Goal: Task Accomplishment & Management: Complete application form

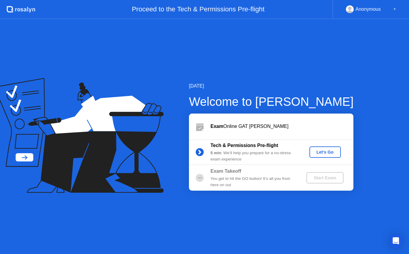
click at [327, 150] on div "Let's Go" at bounding box center [325, 152] width 27 height 5
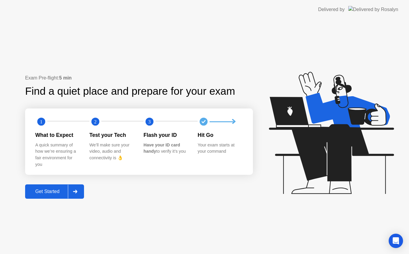
click at [75, 193] on icon at bounding box center [75, 192] width 4 height 4
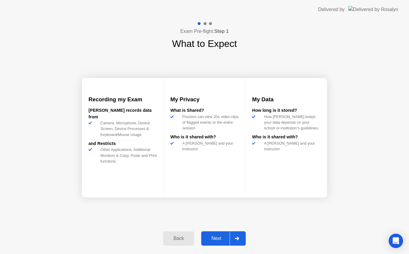
click at [236, 240] on icon at bounding box center [237, 239] width 4 height 4
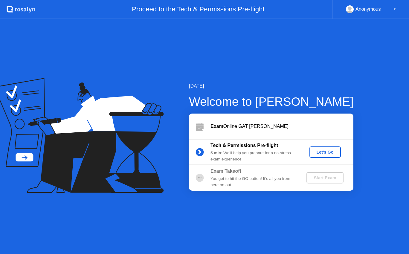
click at [323, 152] on div "Let's Go" at bounding box center [325, 152] width 27 height 5
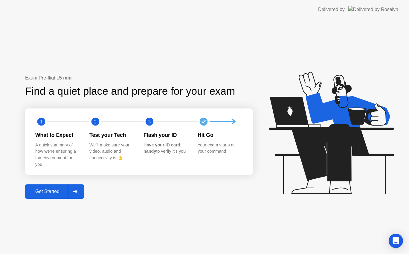
click at [80, 190] on div at bounding box center [75, 192] width 14 height 14
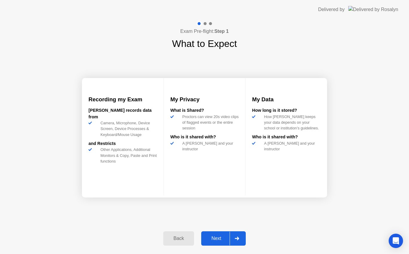
click at [238, 236] on div at bounding box center [237, 239] width 14 height 14
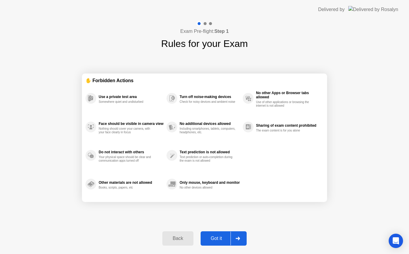
click at [238, 236] on div at bounding box center [238, 239] width 14 height 14
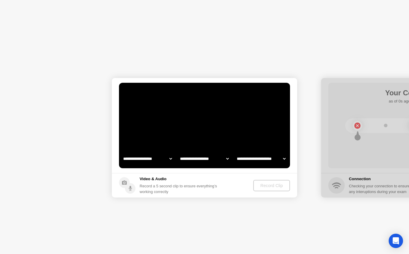
select select "**********"
select select "*******"
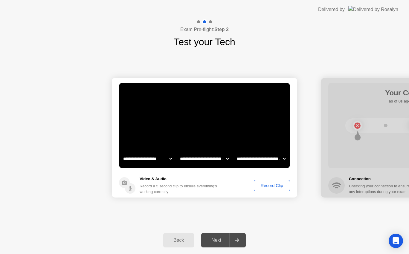
click at [243, 243] on div at bounding box center [237, 241] width 14 height 14
click at [239, 240] on icon at bounding box center [237, 241] width 4 height 4
click at [243, 242] on div at bounding box center [237, 241] width 14 height 14
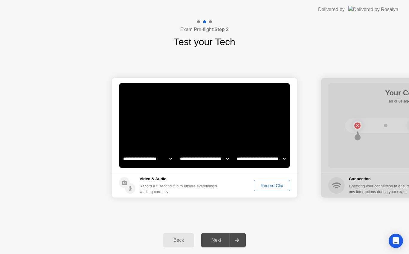
click at [236, 240] on icon at bounding box center [237, 241] width 4 height 4
click at [234, 239] on div at bounding box center [237, 241] width 14 height 14
click at [235, 241] on div at bounding box center [237, 241] width 14 height 14
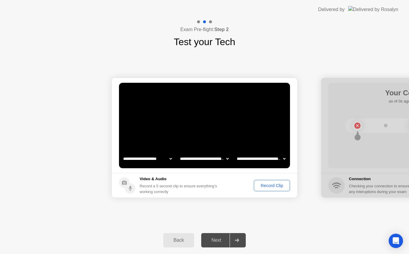
click at [235, 241] on div at bounding box center [237, 241] width 14 height 14
click at [237, 243] on div at bounding box center [237, 241] width 14 height 14
click at [239, 240] on icon at bounding box center [237, 241] width 4 height 4
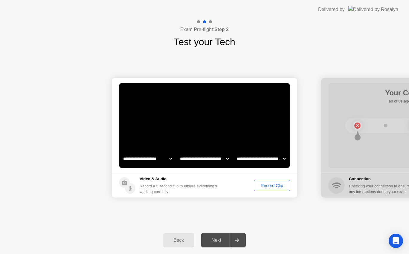
click at [239, 240] on icon at bounding box center [237, 241] width 4 height 4
click at [237, 240] on icon at bounding box center [237, 241] width 4 height 4
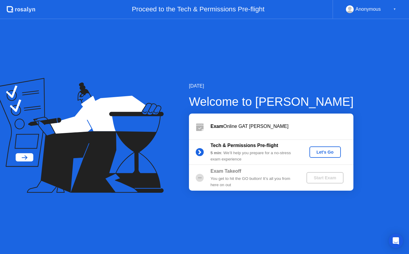
click at [326, 153] on div "Let's Go" at bounding box center [325, 152] width 27 height 5
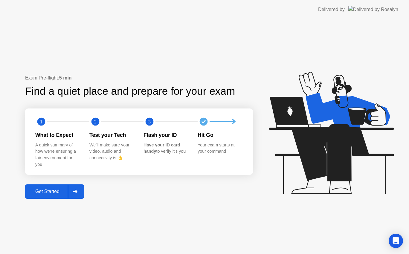
click at [80, 189] on div at bounding box center [75, 192] width 14 height 14
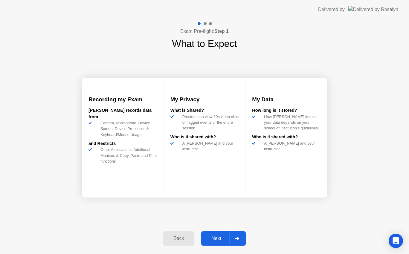
click at [237, 236] on div at bounding box center [237, 239] width 14 height 14
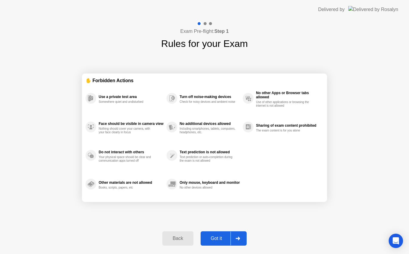
click at [237, 235] on div at bounding box center [238, 239] width 14 height 14
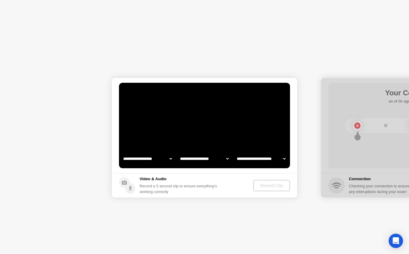
select select "**********"
select select "*******"
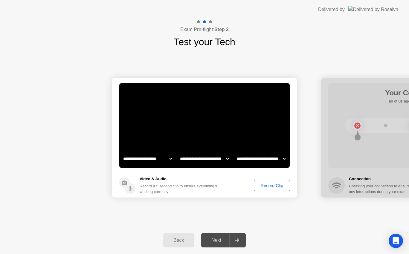
click at [239, 241] on icon at bounding box center [237, 241] width 4 height 4
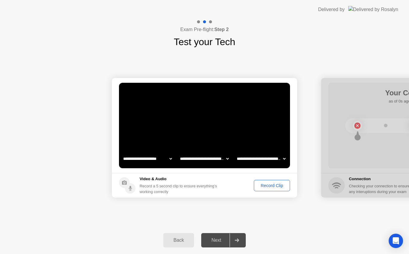
click at [239, 241] on icon at bounding box center [237, 241] width 4 height 4
click at [279, 186] on div "Record Clip" at bounding box center [272, 185] width 32 height 5
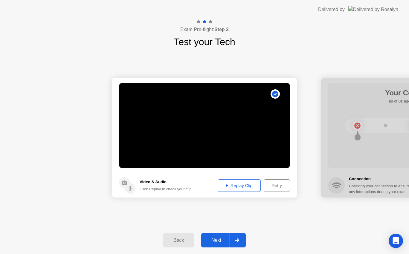
click at [235, 188] on div "Replay Clip" at bounding box center [239, 185] width 39 height 5
click at [236, 240] on icon at bounding box center [237, 241] width 4 height 4
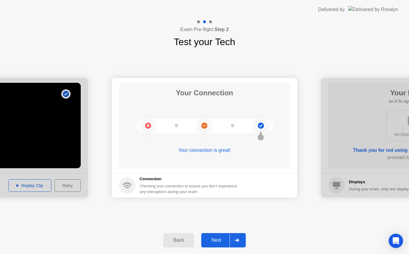
click at [236, 240] on icon at bounding box center [237, 241] width 4 height 4
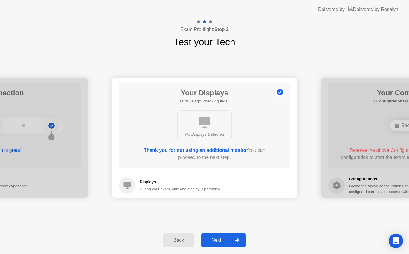
click at [236, 240] on icon at bounding box center [237, 241] width 4 height 4
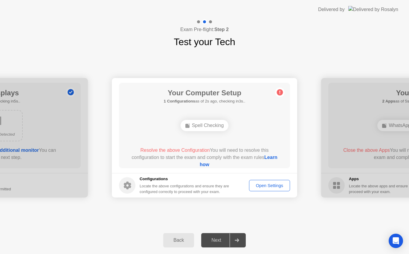
click at [268, 183] on div "Open Settings" at bounding box center [269, 185] width 37 height 5
click at [204, 126] on div "Spell Checking" at bounding box center [205, 125] width 48 height 11
click at [200, 162] on link "Learn how" at bounding box center [239, 161] width 78 height 12
click at [277, 187] on div "Open Settings" at bounding box center [269, 185] width 37 height 5
click at [266, 183] on div "Open Settings" at bounding box center [269, 185] width 37 height 5
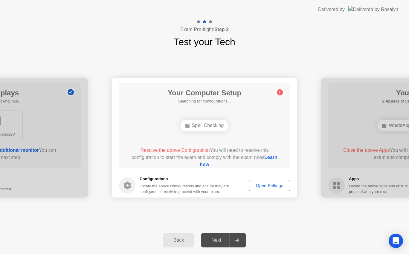
click at [266, 183] on div "Open Settings" at bounding box center [269, 185] width 37 height 5
click at [271, 187] on div "Open Settings" at bounding box center [269, 185] width 37 height 5
click at [266, 185] on div "Open Settings" at bounding box center [269, 185] width 37 height 5
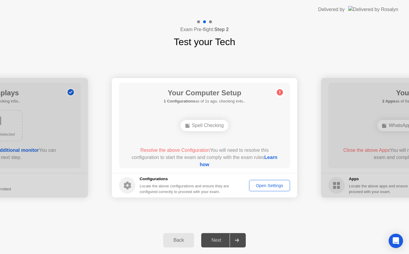
click at [266, 185] on div "Open Settings" at bounding box center [269, 185] width 37 height 5
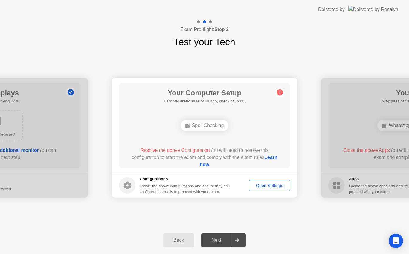
click at [266, 185] on div "Open Settings" at bounding box center [269, 185] width 37 height 5
click at [204, 166] on link "Learn how" at bounding box center [239, 161] width 78 height 12
click at [259, 182] on button "Open Settings" at bounding box center [269, 185] width 41 height 11
click at [276, 181] on button "Open Settings" at bounding box center [269, 185] width 41 height 11
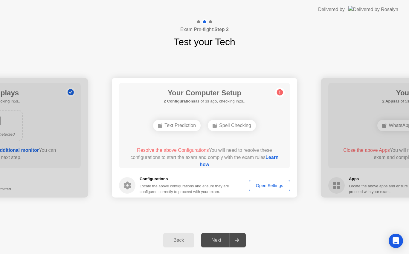
click at [221, 238] on div "Next" at bounding box center [216, 240] width 27 height 5
click at [183, 242] on div "Back" at bounding box center [178, 240] width 27 height 5
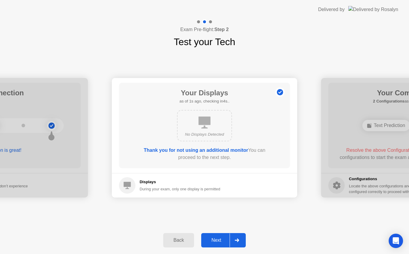
click at [237, 241] on icon at bounding box center [237, 241] width 4 height 4
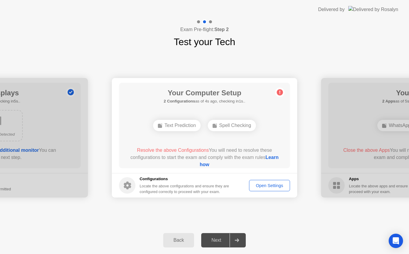
click at [283, 186] on div "Open Settings" at bounding box center [269, 185] width 37 height 5
click at [254, 186] on div "Open Settings" at bounding box center [269, 185] width 37 height 5
click at [226, 125] on div "Spell Checking" at bounding box center [232, 125] width 48 height 11
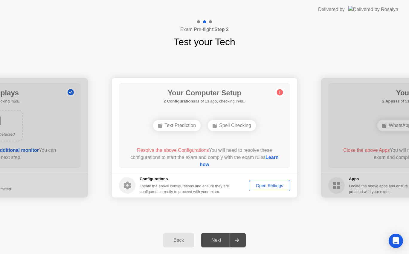
click at [226, 125] on div "Spell Checking" at bounding box center [232, 125] width 48 height 11
click at [164, 124] on div "Text Prediction" at bounding box center [177, 125] width 48 height 11
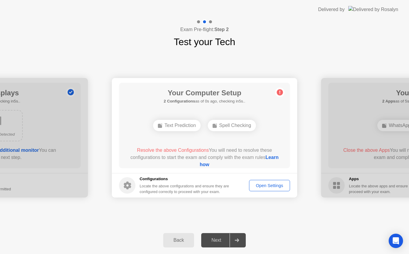
click at [263, 187] on div "Open Settings" at bounding box center [269, 185] width 37 height 5
drag, startPoint x: 263, startPoint y: 187, endPoint x: 262, endPoint y: 199, distance: 12.3
click at [263, 187] on div "Open Settings" at bounding box center [269, 185] width 37 height 5
click at [261, 186] on div "Open Settings" at bounding box center [269, 185] width 37 height 5
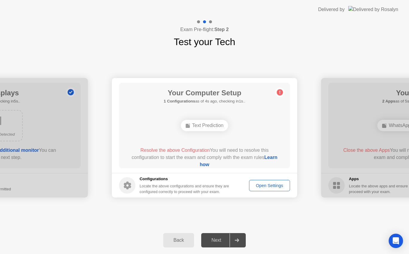
click at [204, 163] on link "Learn how" at bounding box center [239, 161] width 78 height 12
click at [210, 165] on link "Learn how" at bounding box center [239, 161] width 78 height 12
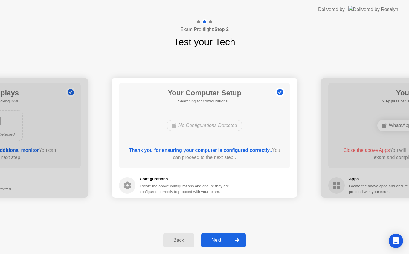
click at [237, 240] on icon at bounding box center [237, 241] width 4 height 4
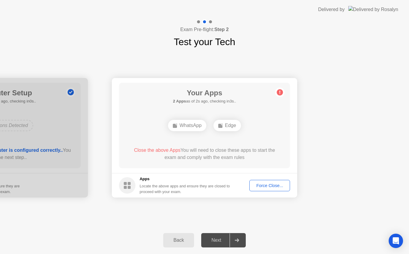
click at [275, 187] on div "Force Close..." at bounding box center [269, 185] width 36 height 5
click at [263, 187] on div "Force Close..." at bounding box center [269, 185] width 36 height 5
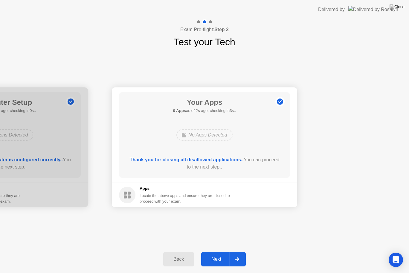
click at [237, 254] on icon at bounding box center [237, 259] width 4 height 4
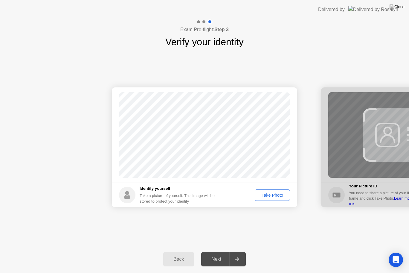
click at [282, 194] on div "Take Photo" at bounding box center [272, 195] width 31 height 5
click at [234, 254] on div at bounding box center [237, 259] width 14 height 14
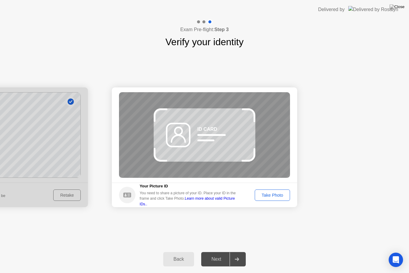
click at [172, 254] on div "Back" at bounding box center [178, 258] width 27 height 5
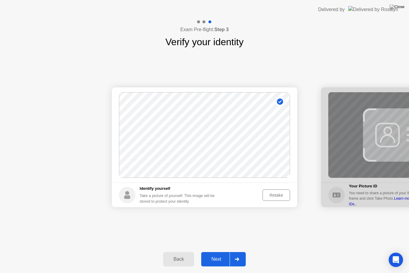
click at [268, 197] on div "Retake" at bounding box center [276, 195] width 23 height 5
click at [268, 197] on div "Take Photo" at bounding box center [272, 195] width 31 height 5
click at [272, 193] on div "Retake" at bounding box center [276, 195] width 23 height 5
click at [272, 193] on div "Take Photo" at bounding box center [272, 195] width 31 height 5
click at [272, 193] on div "Retake" at bounding box center [276, 195] width 23 height 5
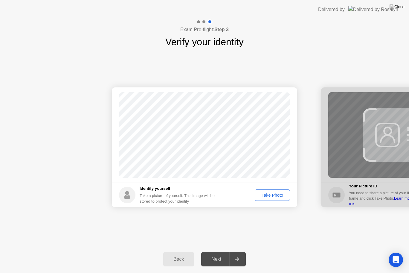
click at [272, 193] on div "Take Photo" at bounding box center [272, 195] width 31 height 5
click at [272, 193] on div "Retake" at bounding box center [276, 195] width 23 height 5
click at [272, 193] on div "Take Photo" at bounding box center [272, 195] width 31 height 5
click at [272, 193] on div "Retake" at bounding box center [276, 195] width 23 height 5
click at [272, 193] on div "Take Photo" at bounding box center [272, 195] width 31 height 5
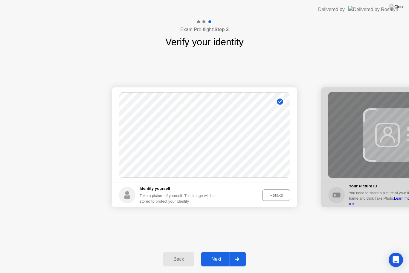
click at [225, 254] on div "Next" at bounding box center [216, 258] width 27 height 5
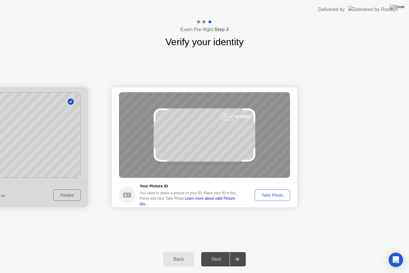
click at [267, 190] on button "Take Photo" at bounding box center [272, 194] width 35 height 11
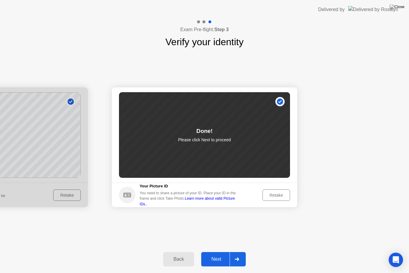
click at [231, 254] on div at bounding box center [237, 259] width 14 height 14
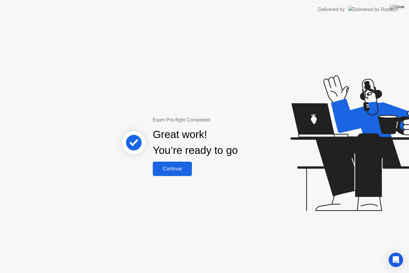
click at [174, 171] on div "Continue" at bounding box center [173, 168] width 36 height 5
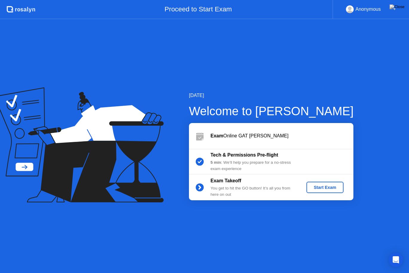
click at [319, 187] on div "Start Exam" at bounding box center [325, 187] width 32 height 5
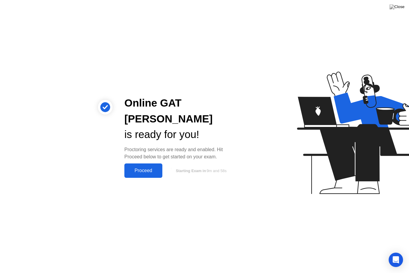
click at [140, 168] on div "Proceed" at bounding box center [143, 170] width 34 height 5
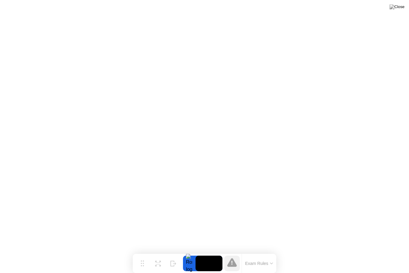
click at [207, 254] on video at bounding box center [209, 263] width 27 height 16
click at [189, 254] on div at bounding box center [189, 263] width 13 height 16
click at [213, 254] on video at bounding box center [209, 263] width 27 height 16
click at [210, 254] on video at bounding box center [209, 263] width 27 height 16
click at [235, 254] on icon at bounding box center [232, 262] width 10 height 10
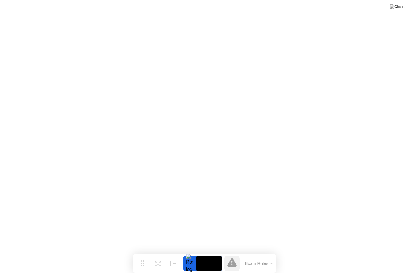
click at [231, 254] on icon at bounding box center [232, 262] width 10 height 9
click at [211, 254] on video at bounding box center [209, 263] width 27 height 16
click at [199, 254] on video at bounding box center [209, 263] width 27 height 16
click at [201, 254] on video at bounding box center [209, 263] width 27 height 16
click at [203, 254] on video at bounding box center [209, 263] width 27 height 16
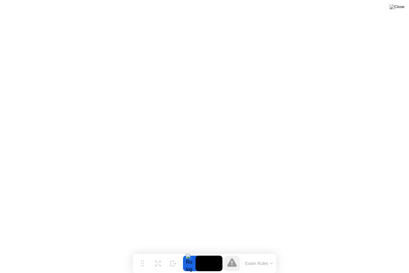
click at [195, 254] on div at bounding box center [189, 263] width 13 height 16
click at [215, 254] on video at bounding box center [209, 263] width 27 height 16
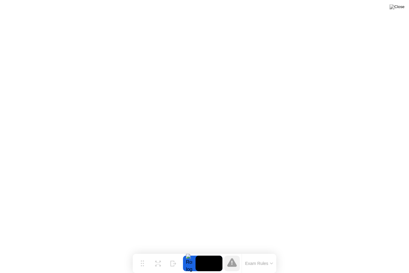
click at [212, 254] on video at bounding box center [209, 263] width 27 height 16
click at [267, 254] on button "Exam Rules" at bounding box center [259, 262] width 32 height 5
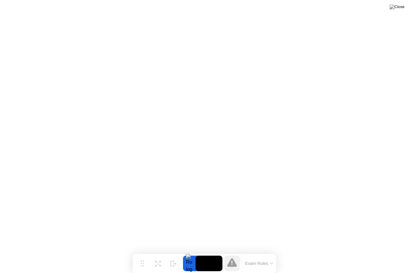
click at [237, 254] on div at bounding box center [232, 263] width 16 height 16
click at [233, 254] on icon at bounding box center [232, 262] width 10 height 9
click at [235, 254] on icon at bounding box center [232, 262] width 10 height 9
click at [234, 254] on icon at bounding box center [232, 262] width 10 height 9
click at [235, 254] on icon at bounding box center [232, 262] width 10 height 10
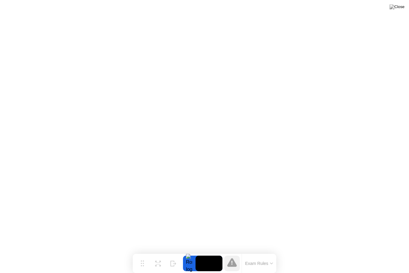
click at [204, 254] on video at bounding box center [209, 263] width 27 height 16
click at [180, 254] on button "Hide" at bounding box center [174, 263] width 16 height 16
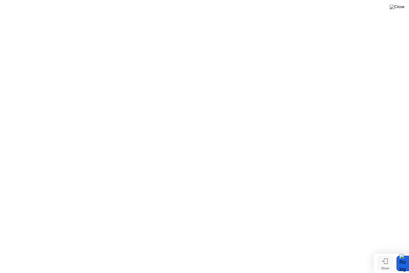
click at [386, 254] on icon at bounding box center [385, 261] width 6 height 6
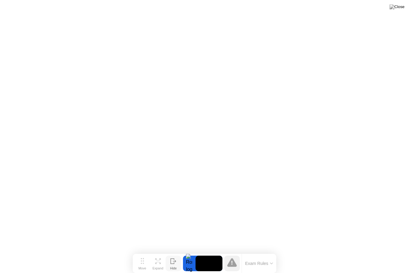
click at [207, 254] on video at bounding box center [209, 263] width 27 height 16
click at [201, 254] on video at bounding box center [209, 263] width 27 height 16
click at [185, 254] on div at bounding box center [189, 263] width 13 height 16
click at [204, 254] on video at bounding box center [209, 263] width 27 height 16
click at [158, 254] on div "Expand" at bounding box center [157, 268] width 11 height 4
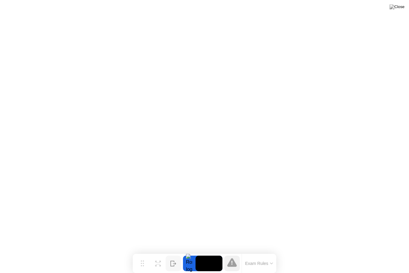
click at [202, 254] on video at bounding box center [209, 263] width 27 height 16
click at [204, 254] on video at bounding box center [209, 263] width 27 height 16
click at [196, 254] on video at bounding box center [209, 263] width 27 height 16
click at [157, 254] on icon at bounding box center [158, 261] width 6 height 6
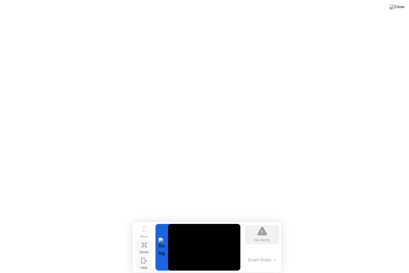
click at [170, 243] on video at bounding box center [204, 247] width 72 height 47
click at [143, 244] on icon at bounding box center [142, 243] width 2 height 2
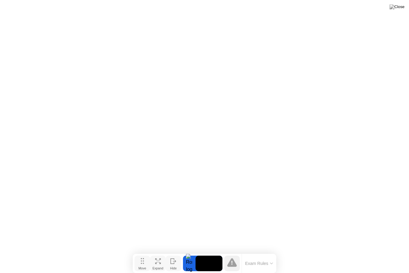
click at [143, 254] on icon at bounding box center [142, 261] width 3 height 6
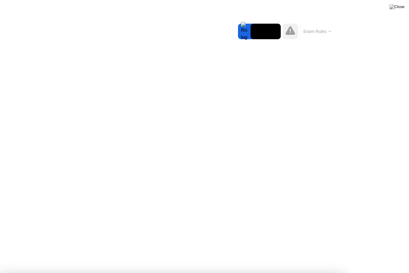
click at [257, 31] on video at bounding box center [266, 32] width 30 height 16
click at [264, 29] on video at bounding box center [266, 32] width 30 height 16
click at [249, 34] on div at bounding box center [244, 32] width 13 height 16
click at [257, 31] on video at bounding box center [266, 32] width 30 height 16
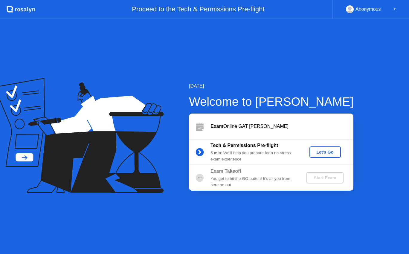
click at [326, 150] on div "Let's Go" at bounding box center [325, 152] width 27 height 5
click at [323, 154] on div "Let's Go" at bounding box center [325, 152] width 27 height 5
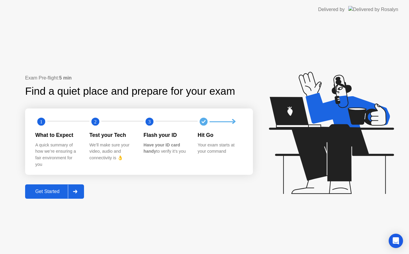
click at [76, 190] on icon at bounding box center [75, 192] width 4 height 4
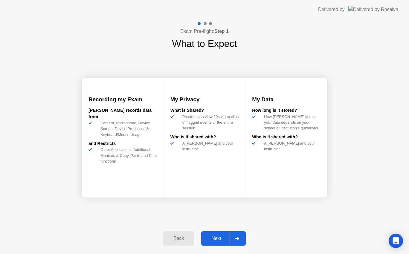
click at [234, 241] on div at bounding box center [237, 239] width 14 height 14
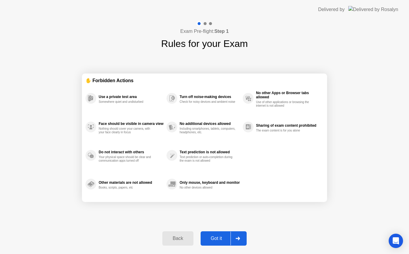
click at [234, 241] on div at bounding box center [238, 239] width 14 height 14
select select "Available cameras"
select select "Available speakers"
select select "Available microphones"
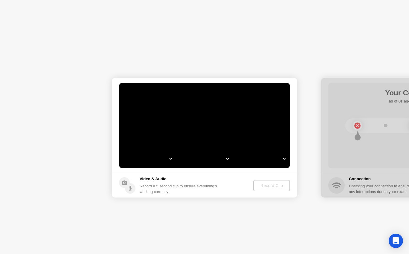
select select "**********"
select select "*******"
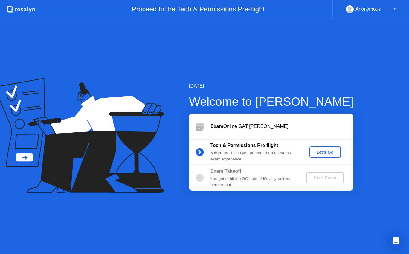
click at [319, 147] on button "Let's Go" at bounding box center [324, 152] width 31 height 11
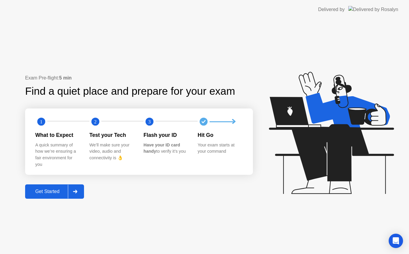
click at [77, 197] on div at bounding box center [75, 192] width 14 height 14
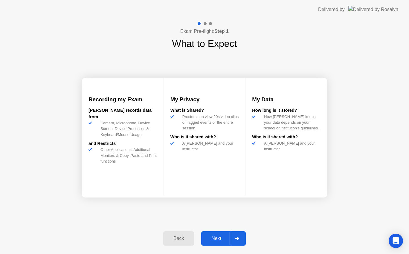
click at [241, 235] on div at bounding box center [237, 239] width 14 height 14
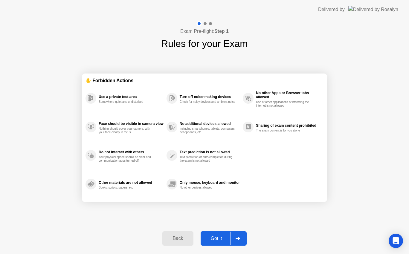
click at [241, 235] on div at bounding box center [238, 239] width 14 height 14
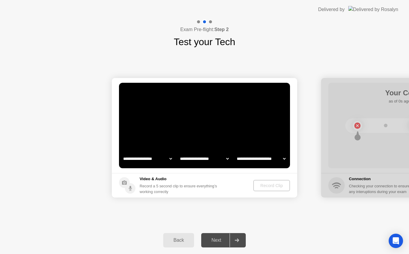
select select "**********"
select select "*******"
click at [241, 235] on div at bounding box center [237, 241] width 14 height 14
click at [134, 63] on div "**********" at bounding box center [204, 138] width 409 height 178
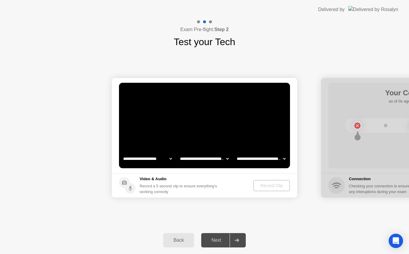
click at [223, 160] on select "**********" at bounding box center [204, 159] width 51 height 12
click at [179, 153] on select "**********" at bounding box center [204, 159] width 51 height 12
click at [246, 216] on div "**********" at bounding box center [204, 138] width 409 height 178
click at [273, 186] on div "Record Clip" at bounding box center [272, 185] width 32 height 5
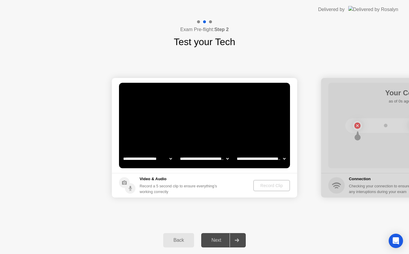
click at [273, 186] on div "Record Clip" at bounding box center [272, 185] width 32 height 5
click at [139, 195] on div "Video & Audio Record a 5 second clip to ensure everything’s working correctly" at bounding box center [169, 185] width 100 height 19
click at [137, 184] on div "Video & Audio Record a 5 second clip to ensure everything’s working correctly" at bounding box center [169, 185] width 100 height 19
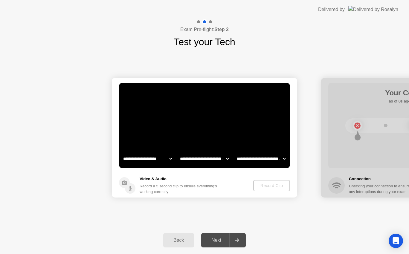
click at [137, 184] on div "Video & Audio Record a 5 second clip to ensure everything’s working correctly" at bounding box center [169, 185] width 100 height 19
click at [177, 111] on video at bounding box center [204, 126] width 171 height 86
click at [182, 57] on div "**********" at bounding box center [204, 138] width 409 height 178
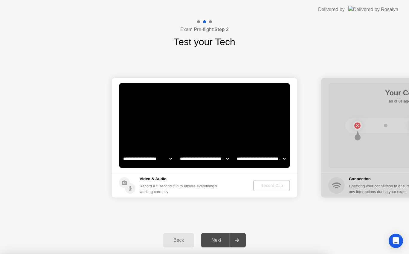
click at [167, 243] on div "Back" at bounding box center [178, 240] width 27 height 5
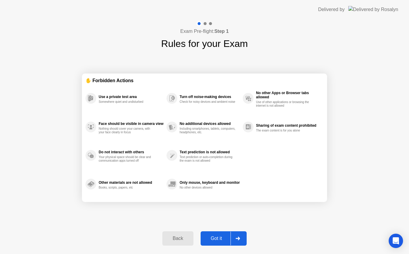
click at [212, 240] on div "Got it" at bounding box center [216, 238] width 28 height 5
select select "**********"
select select "*******"
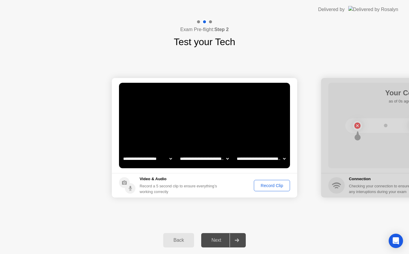
click at [268, 184] on div "Record Clip" at bounding box center [272, 185] width 32 height 5
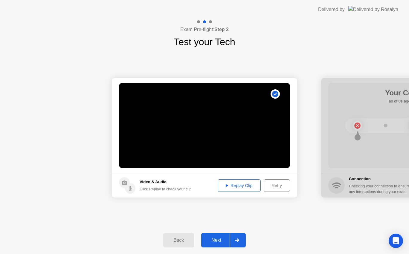
click at [273, 186] on div "Retry" at bounding box center [277, 185] width 22 height 5
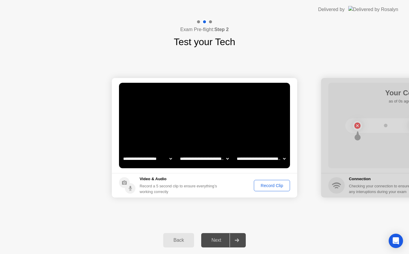
click at [262, 186] on div "Record Clip" at bounding box center [272, 185] width 32 height 5
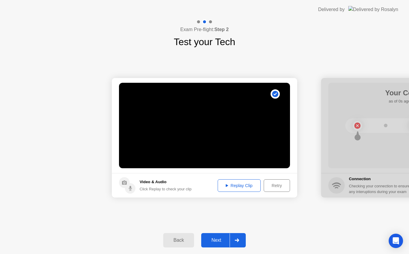
click at [231, 185] on div "Replay Clip" at bounding box center [239, 185] width 39 height 5
click at [234, 239] on div at bounding box center [237, 241] width 14 height 14
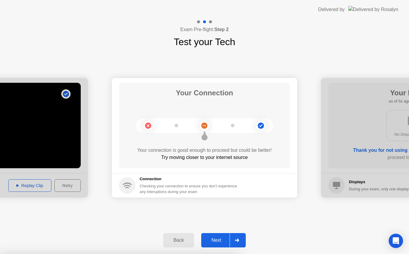
click at [134, 254] on div at bounding box center [204, 254] width 409 height 0
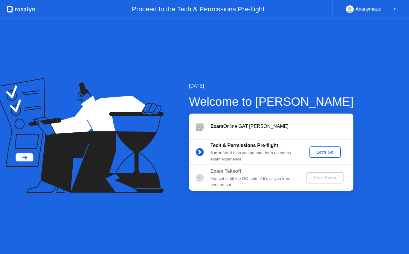
click at [329, 151] on div "Let's Go" at bounding box center [325, 152] width 27 height 5
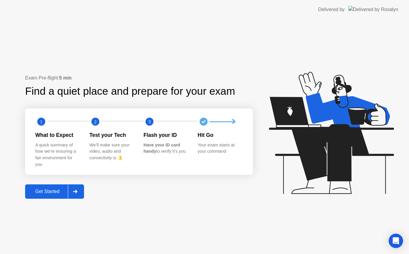
click at [73, 194] on div at bounding box center [75, 192] width 14 height 14
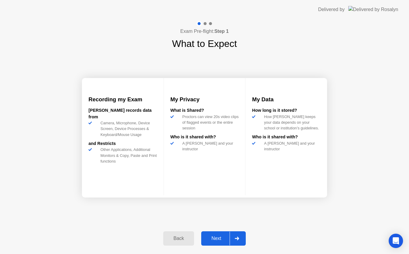
click at [239, 239] on icon at bounding box center [237, 239] width 4 height 4
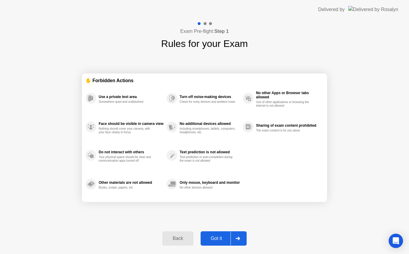
click at [240, 239] on icon at bounding box center [238, 239] width 4 height 4
select select "Available cameras"
select select "Available speakers"
select select "Available microphones"
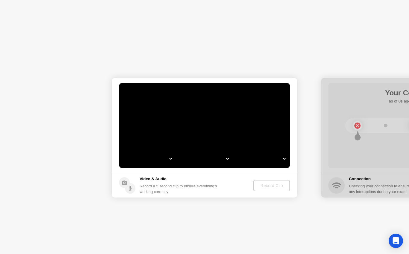
select select "**********"
select select "*******"
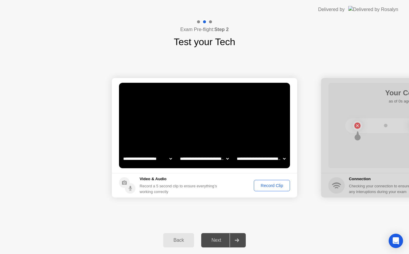
click at [273, 186] on div "Record Clip" at bounding box center [272, 185] width 32 height 5
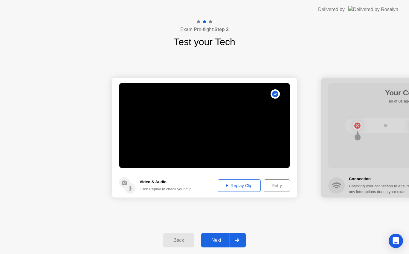
click at [233, 187] on div "Replay Clip" at bounding box center [239, 185] width 39 height 5
click at [236, 242] on icon at bounding box center [237, 241] width 4 height 4
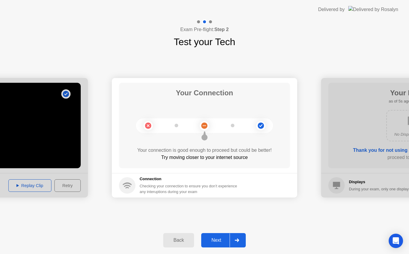
click at [237, 240] on icon at bounding box center [237, 241] width 4 height 4
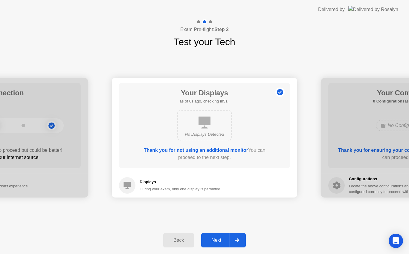
click at [237, 240] on icon at bounding box center [237, 241] width 4 height 4
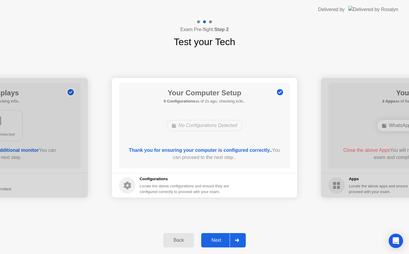
click at [237, 240] on icon at bounding box center [237, 241] width 4 height 4
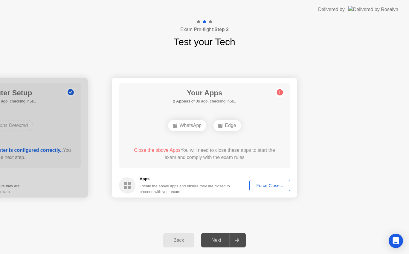
click at [270, 183] on div "Force Close..." at bounding box center [269, 185] width 36 height 5
click at [270, 184] on div "Force Close..." at bounding box center [269, 185] width 36 height 5
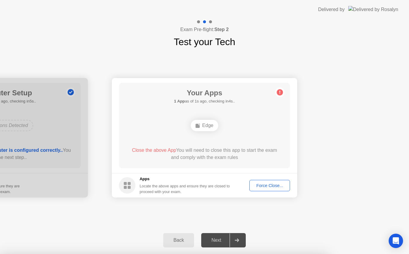
click at [271, 186] on div "Force Close..." at bounding box center [269, 185] width 36 height 5
click at [199, 126] on rect at bounding box center [198, 126] width 4 height 4
click at [263, 183] on div "Force Close..." at bounding box center [269, 185] width 36 height 5
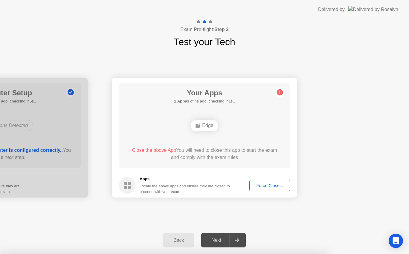
click at [348, 37] on div "Exam Pre-flight: Step 2 Test your Tech" at bounding box center [204, 34] width 409 height 30
click at [204, 125] on div "Edge" at bounding box center [204, 125] width 27 height 11
click at [272, 184] on div "Force Close..." at bounding box center [269, 185] width 36 height 5
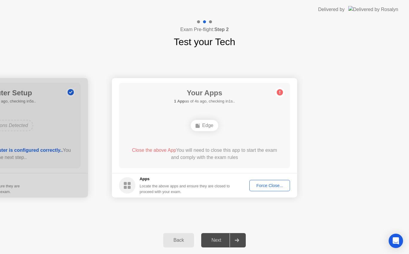
click at [276, 185] on div "Force Close..." at bounding box center [269, 185] width 36 height 5
click at [272, 185] on div "Force Close..." at bounding box center [269, 185] width 36 height 5
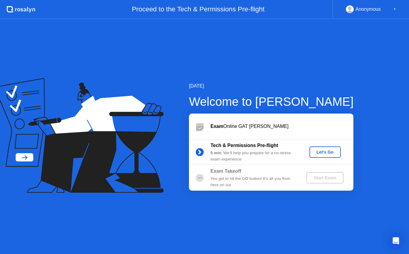
click at [324, 152] on div "Let's Go" at bounding box center [325, 152] width 27 height 5
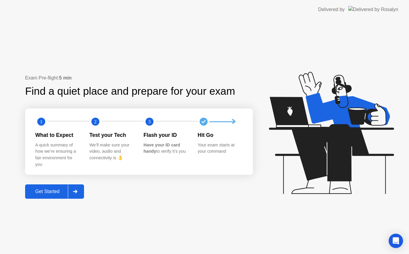
click at [77, 193] on icon at bounding box center [75, 192] width 4 height 4
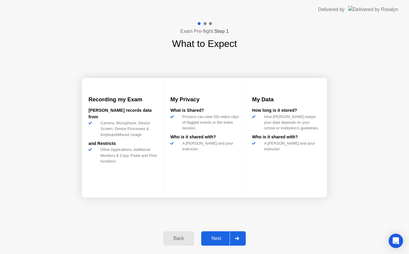
click at [236, 238] on icon at bounding box center [237, 239] width 4 height 4
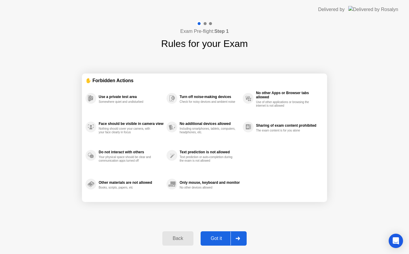
click at [236, 238] on icon at bounding box center [238, 239] width 4 height 4
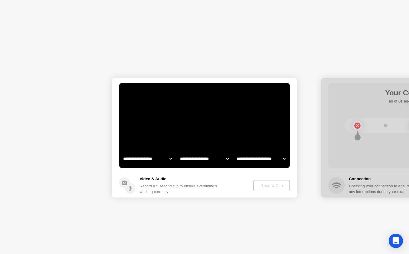
select select "**********"
select select "*******"
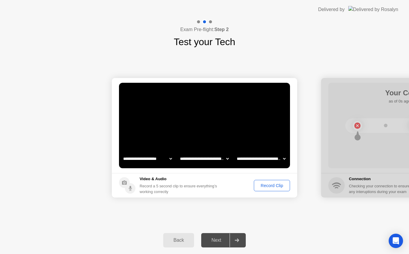
click at [265, 185] on div "Record Clip" at bounding box center [272, 185] width 32 height 5
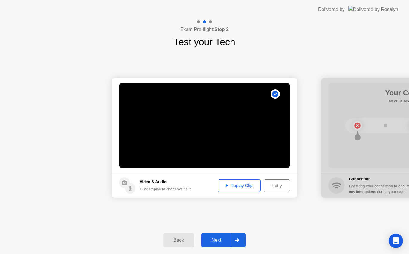
click at [273, 186] on div "Retry" at bounding box center [277, 185] width 22 height 5
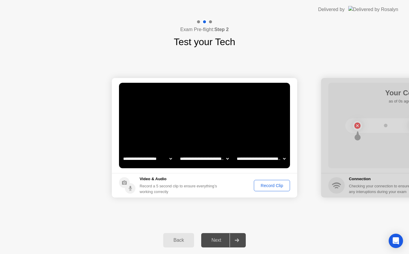
click at [262, 184] on div "Record Clip" at bounding box center [272, 185] width 32 height 5
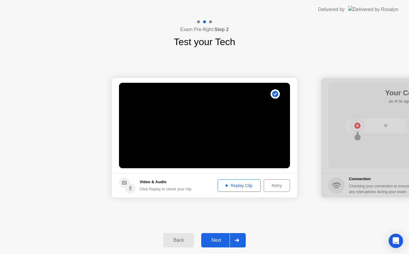
click at [239, 184] on div "Replay Clip" at bounding box center [239, 185] width 39 height 5
click at [234, 238] on div at bounding box center [237, 241] width 14 height 14
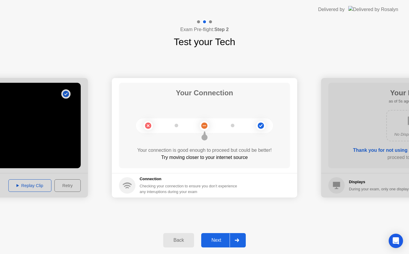
click at [236, 240] on icon at bounding box center [237, 241] width 4 height 4
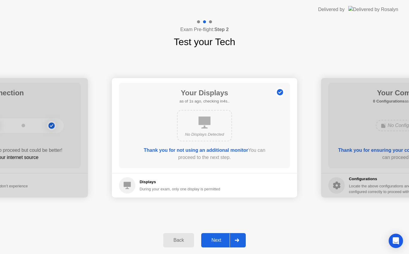
click at [236, 240] on icon at bounding box center [237, 241] width 4 height 4
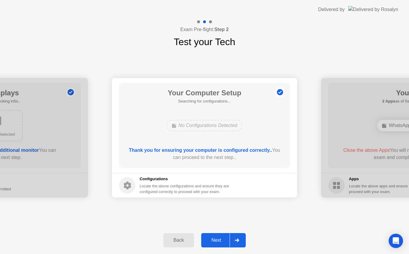
click at [236, 240] on icon at bounding box center [237, 241] width 4 height 4
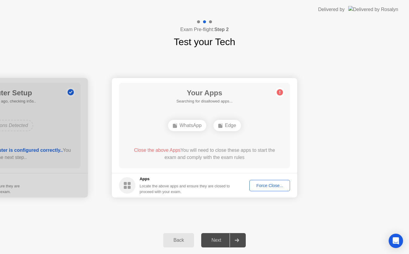
click at [278, 184] on div "Force Close..." at bounding box center [269, 185] width 36 height 5
click at [272, 184] on div "Force Close..." at bounding box center [269, 185] width 36 height 5
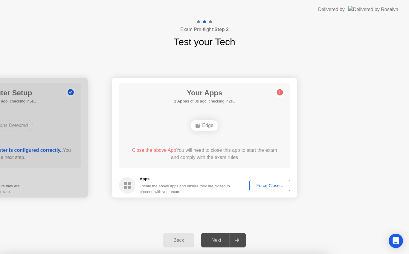
click at [272, 183] on div "Force Close..." at bounding box center [269, 185] width 36 height 5
click at [269, 185] on div "Force Close..." at bounding box center [269, 185] width 36 height 5
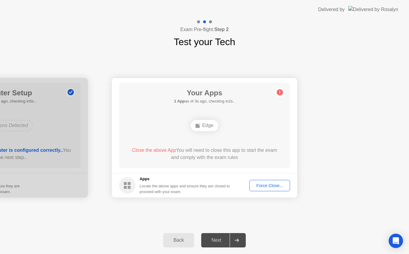
click at [271, 188] on div "Force Close..." at bounding box center [269, 185] width 36 height 5
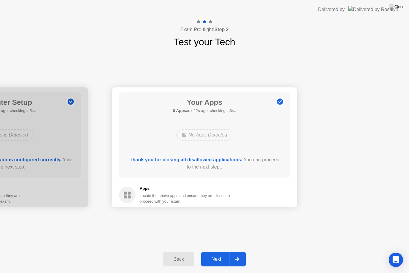
click at [238, 254] on icon at bounding box center [237, 259] width 4 height 4
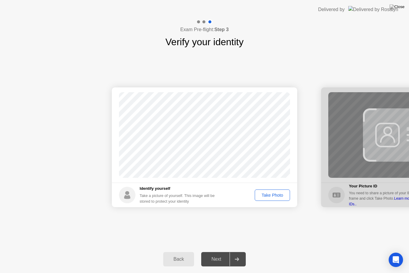
click at [275, 195] on div "Take Photo" at bounding box center [272, 195] width 31 height 5
click at [239, 254] on icon at bounding box center [237, 259] width 4 height 4
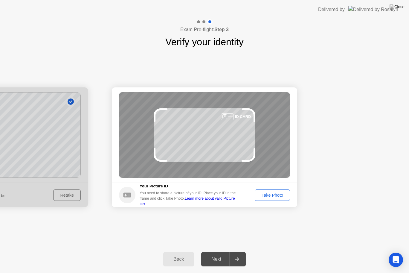
click at [269, 190] on button "Take Photo" at bounding box center [272, 194] width 35 height 11
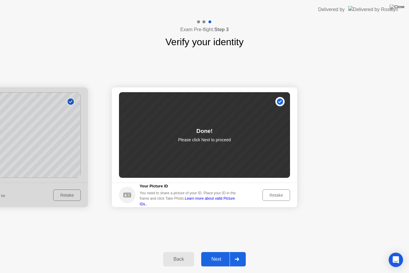
click at [236, 254] on icon at bounding box center [237, 259] width 4 height 4
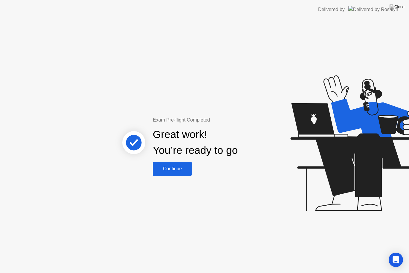
click at [183, 169] on div "Continue" at bounding box center [173, 168] width 36 height 5
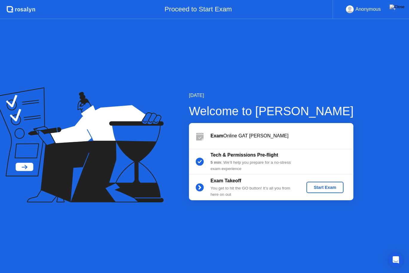
click at [328, 186] on div "Start Exam" at bounding box center [325, 187] width 32 height 5
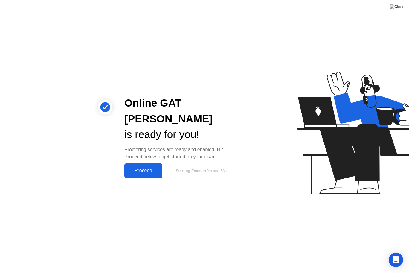
click at [149, 168] on div "Proceed" at bounding box center [143, 170] width 34 height 5
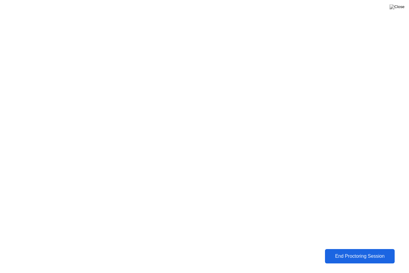
click at [336, 251] on button "End Proctoring Session" at bounding box center [360, 256] width 70 height 14
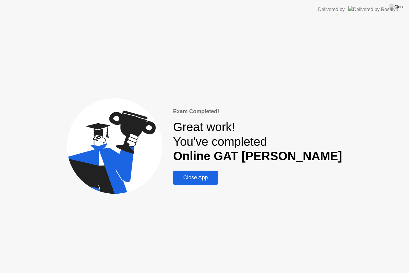
click at [216, 178] on div "Close App" at bounding box center [195, 177] width 41 height 6
click at [216, 176] on div "Close App" at bounding box center [195, 177] width 41 height 6
click at [216, 178] on div "Close App" at bounding box center [195, 177] width 41 height 6
click at [216, 177] on div "Close App" at bounding box center [195, 177] width 41 height 6
click at [216, 179] on div "Close App" at bounding box center [195, 177] width 41 height 6
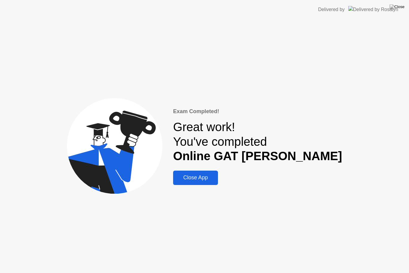
click at [216, 179] on div "Close App" at bounding box center [195, 177] width 41 height 6
